Goal: Information Seeking & Learning: Find specific fact

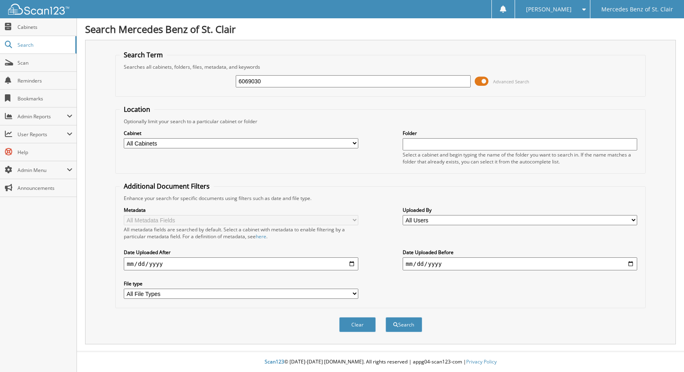
type input "6069030"
click at [385, 318] on button "Search" at bounding box center [403, 325] width 37 height 15
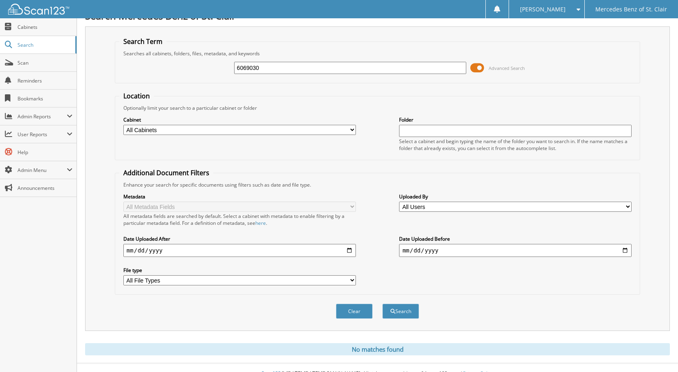
scroll to position [26, 0]
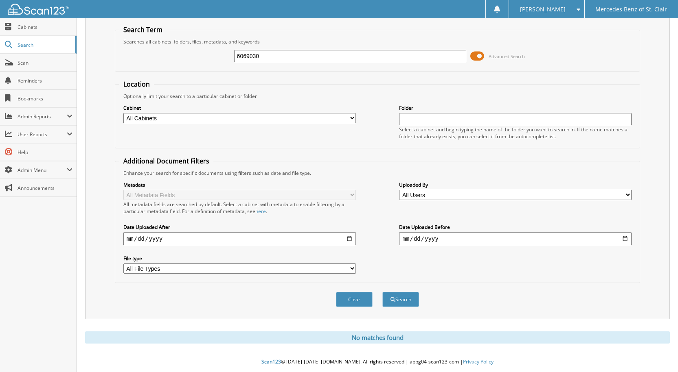
drag, startPoint x: 319, startPoint y: 63, endPoint x: 312, endPoint y: 55, distance: 10.7
click at [313, 57] on div "6069030 Advanced Search" at bounding box center [377, 56] width 516 height 22
drag, startPoint x: 312, startPoint y: 55, endPoint x: 108, endPoint y: 38, distance: 204.6
click at [108, 38] on div "Search Term Searches all cabinets, folders, files, metadata, and keywords 60690…" at bounding box center [377, 167] width 585 height 305
type input "6069075"
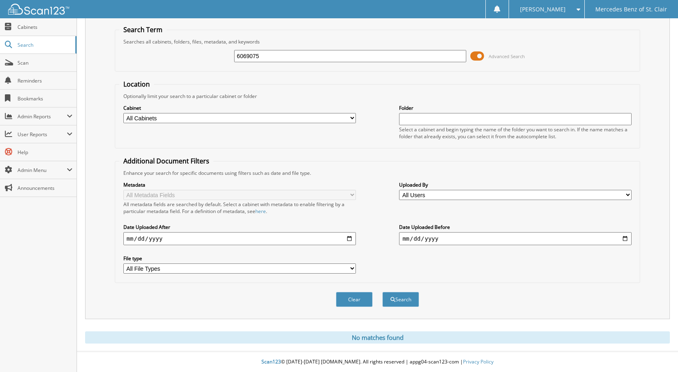
click at [382, 292] on button "Search" at bounding box center [400, 299] width 37 height 15
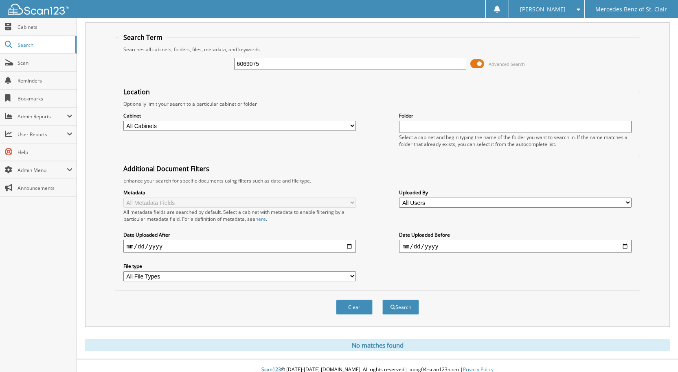
scroll to position [26, 0]
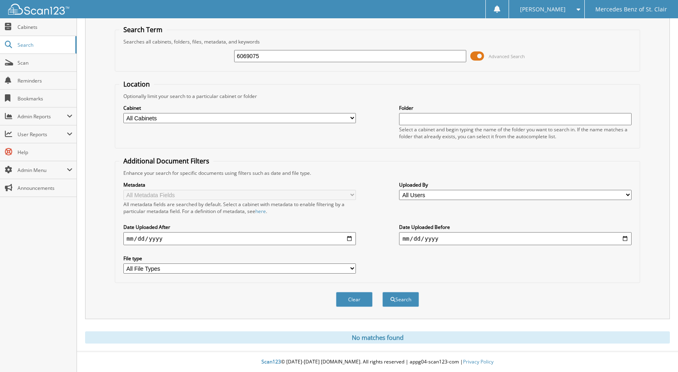
drag, startPoint x: 269, startPoint y: 59, endPoint x: 180, endPoint y: 53, distance: 89.8
click at [180, 53] on div "6069075 Advanced Search" at bounding box center [377, 56] width 516 height 22
type input "6069083"
click at [382, 292] on button "Search" at bounding box center [400, 299] width 37 height 15
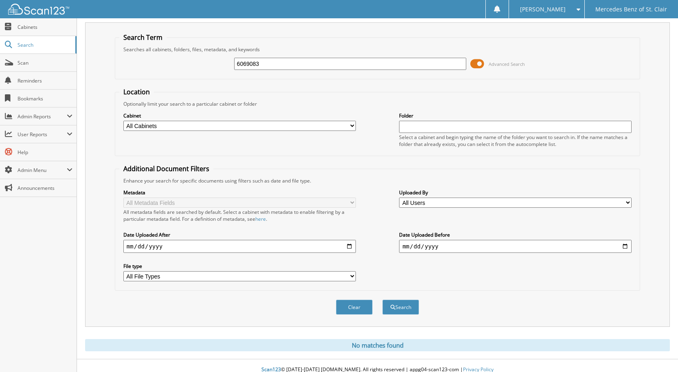
scroll to position [26, 0]
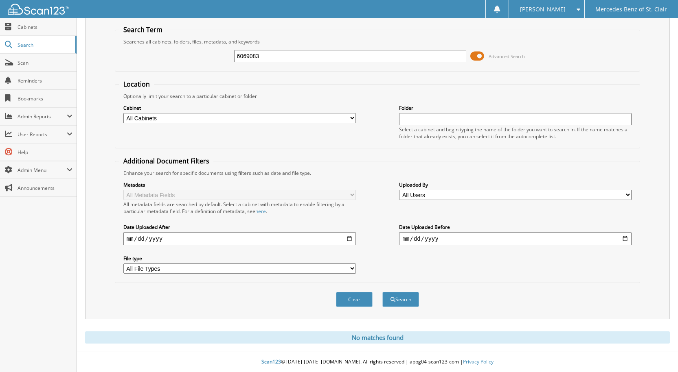
drag, startPoint x: 278, startPoint y: 57, endPoint x: 116, endPoint y: 39, distance: 163.0
click at [116, 39] on fieldset "Search Term Searches all cabinets, folders, files, metadata, and keywords 60690…" at bounding box center [377, 48] width 525 height 46
type input "6069088"
click at [382, 292] on button "Search" at bounding box center [400, 299] width 37 height 15
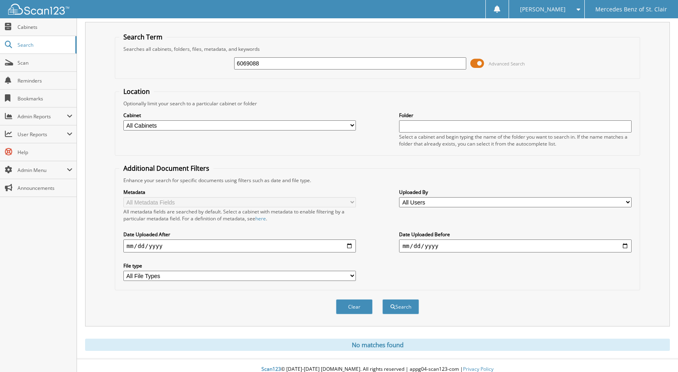
scroll to position [26, 0]
